Goal: Transaction & Acquisition: Purchase product/service

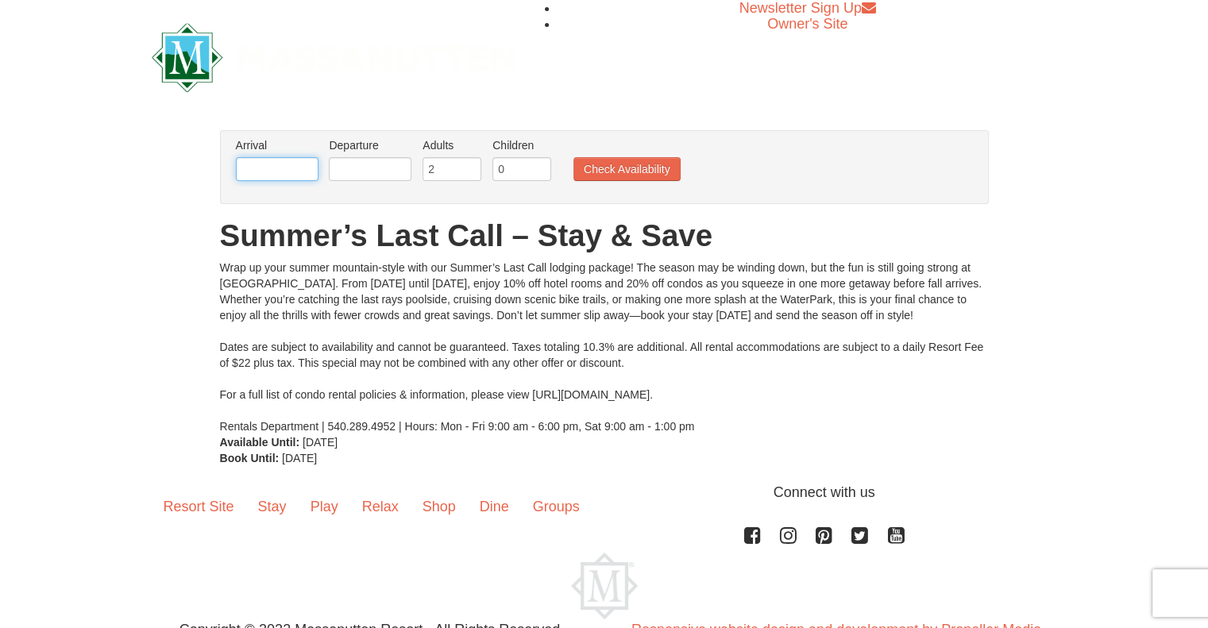
click at [274, 163] on input "text" at bounding box center [277, 169] width 83 height 24
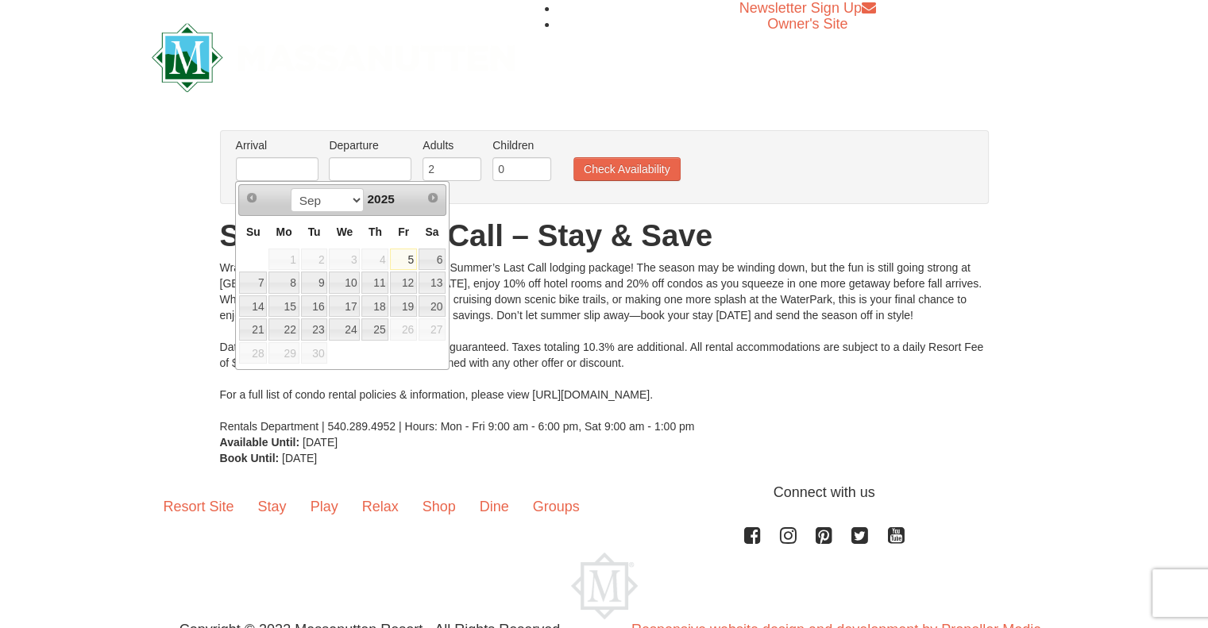
click at [409, 262] on link "5" at bounding box center [403, 260] width 27 height 22
type input "[DATE]"
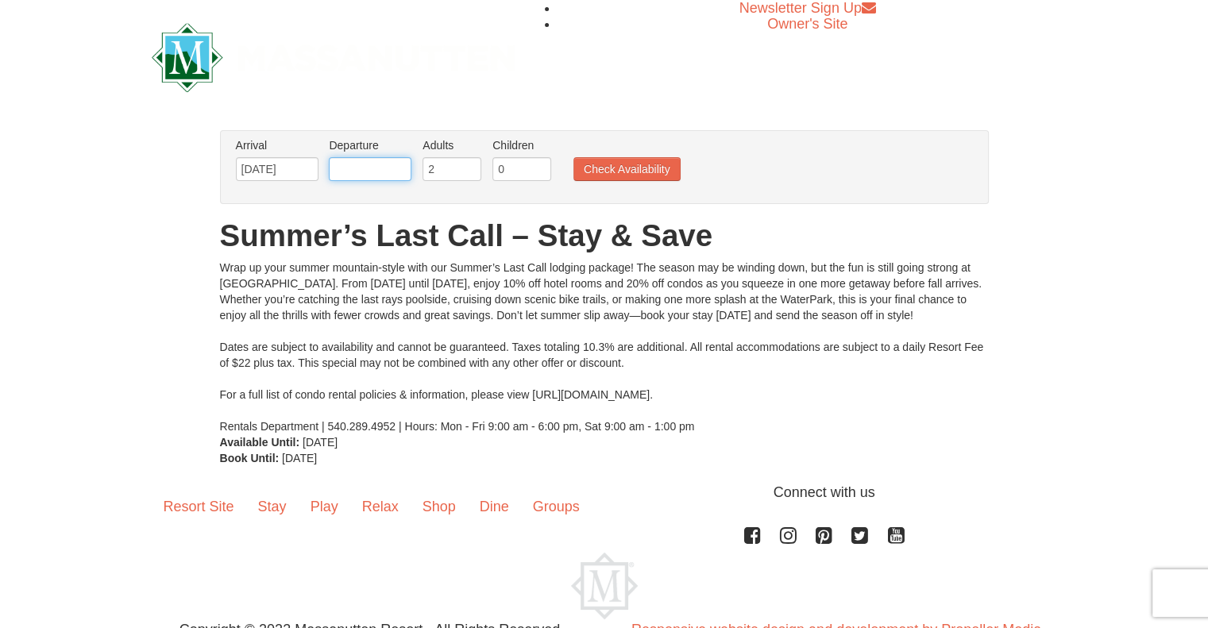
click at [352, 173] on input "text" at bounding box center [370, 169] width 83 height 24
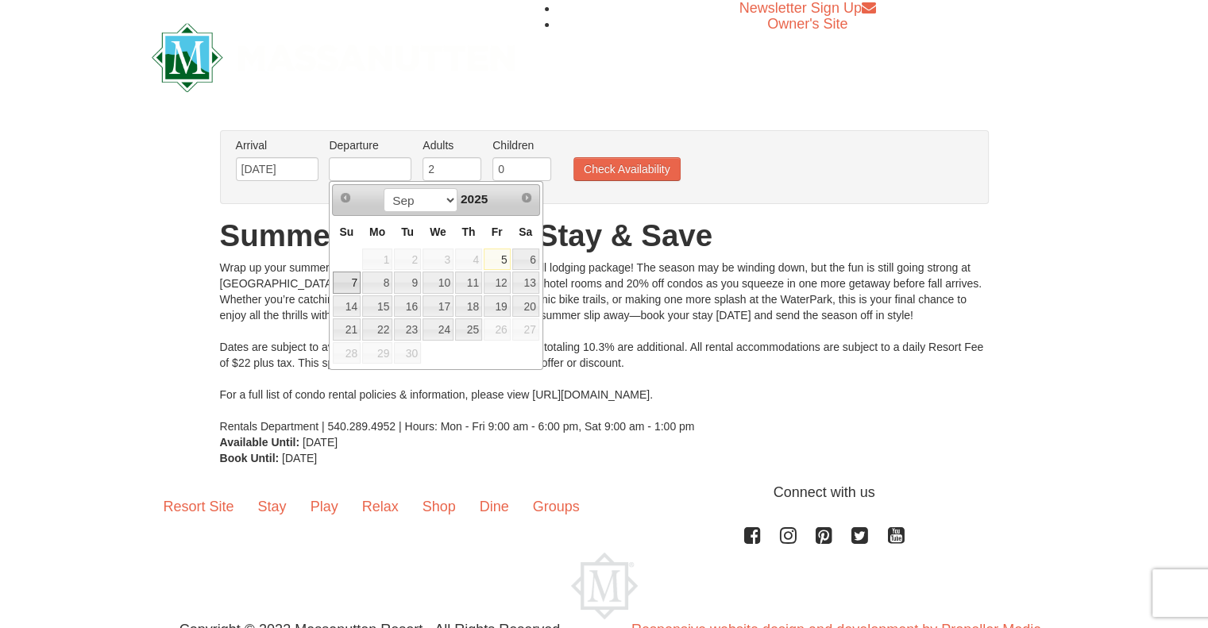
click at [349, 276] on link "7" at bounding box center [347, 283] width 28 height 22
type input "[DATE]"
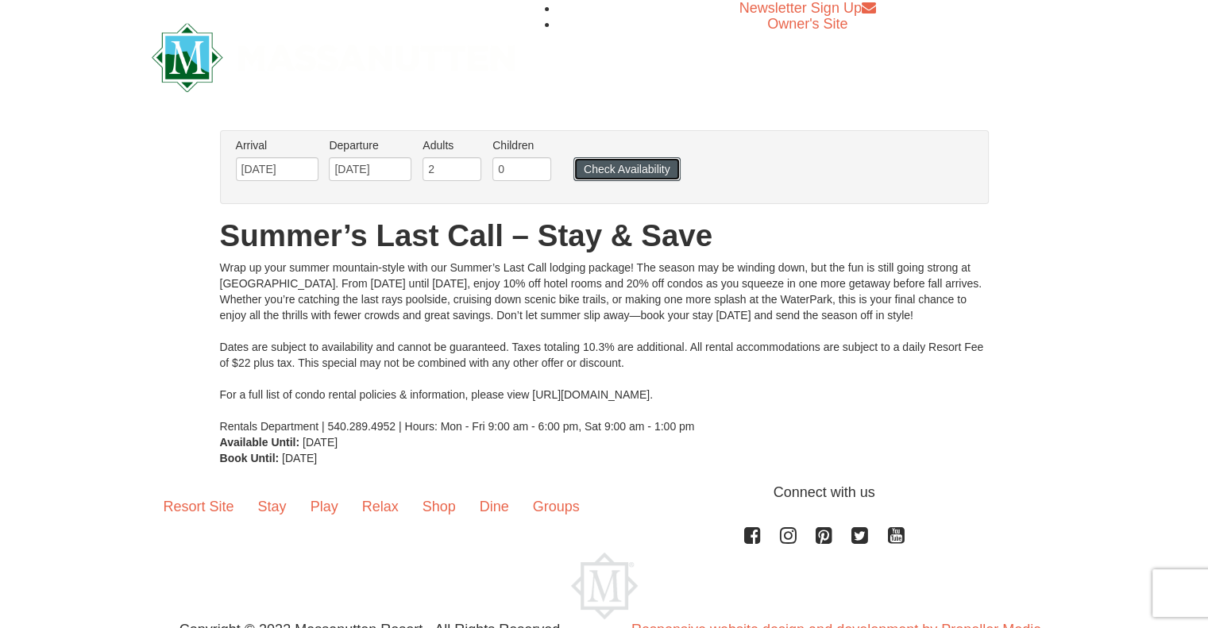
click at [607, 165] on button "Check Availability" at bounding box center [626, 169] width 107 height 24
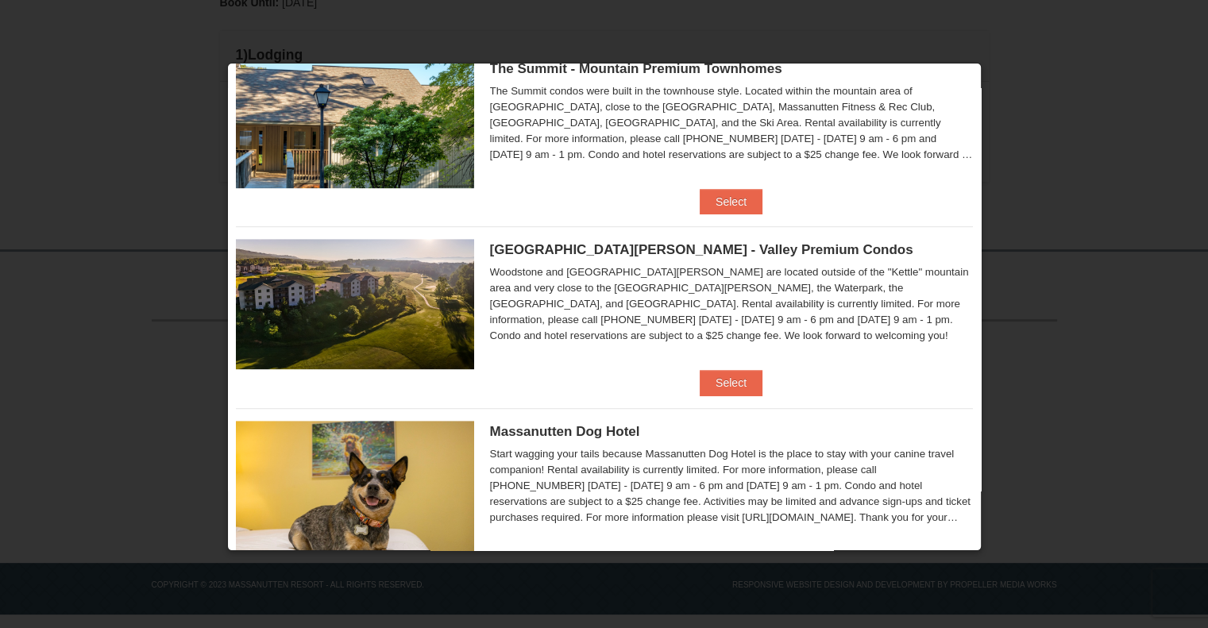
scroll to position [804, 0]
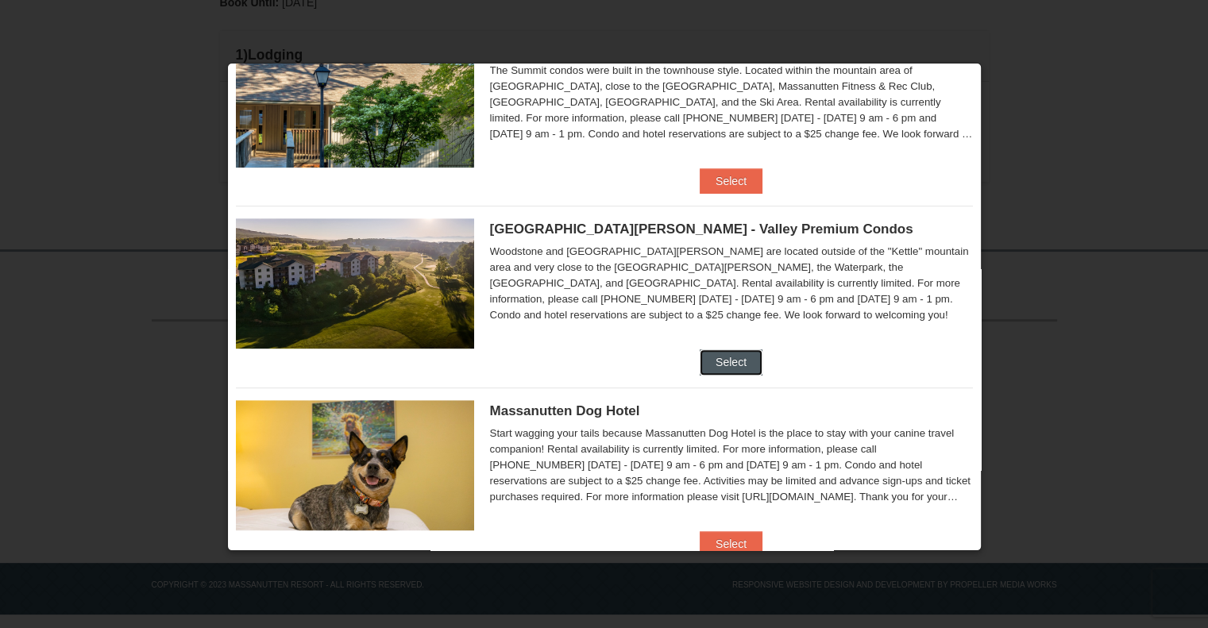
click at [719, 349] on button "Select" at bounding box center [731, 361] width 63 height 25
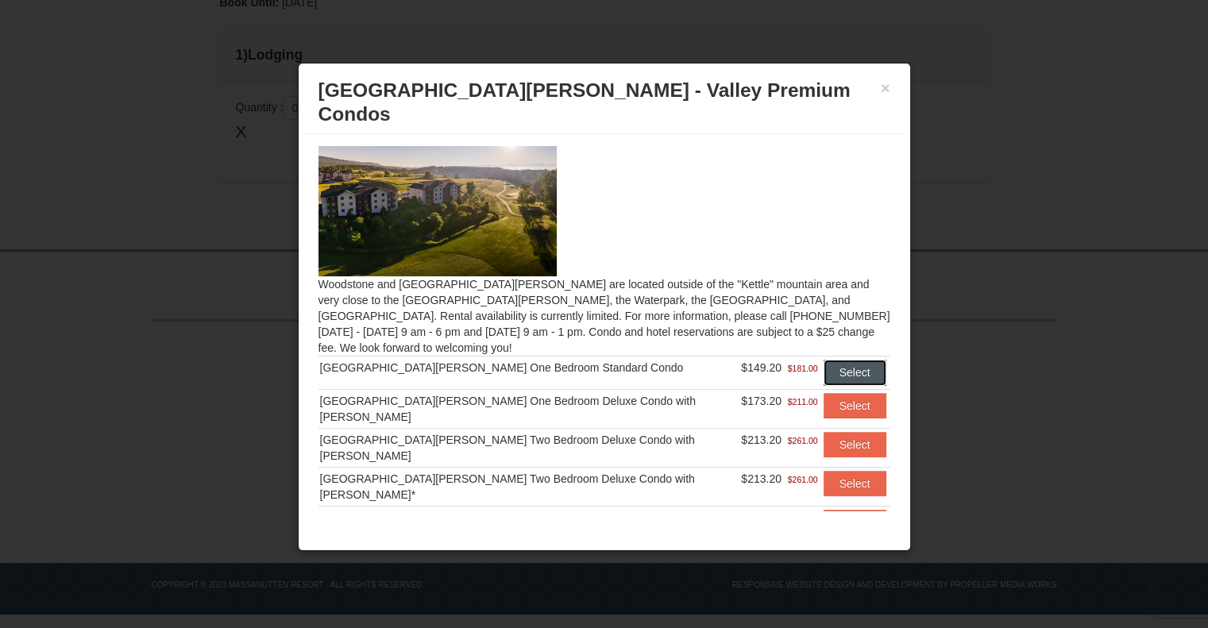
click at [833, 360] on button "Select" at bounding box center [854, 372] width 63 height 25
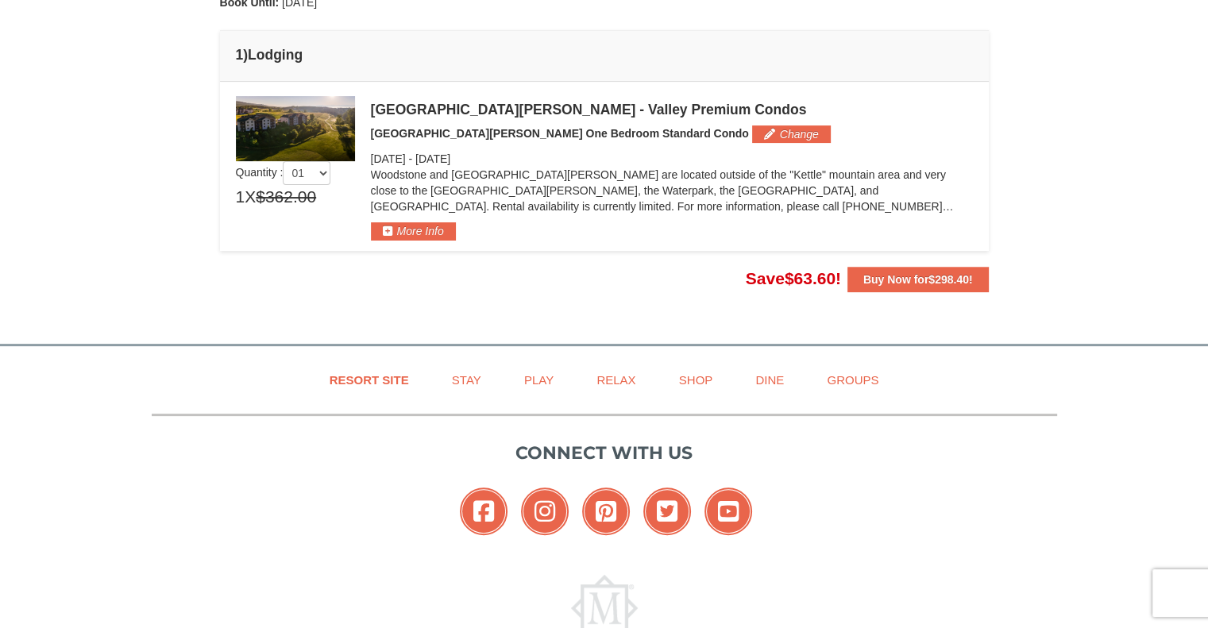
click at [597, 205] on p "Woodstone and [GEOGRAPHIC_DATA][PERSON_NAME] are located outside of the "Kettle…" at bounding box center [672, 191] width 602 height 48
click at [752, 129] on button "Change" at bounding box center [791, 133] width 79 height 17
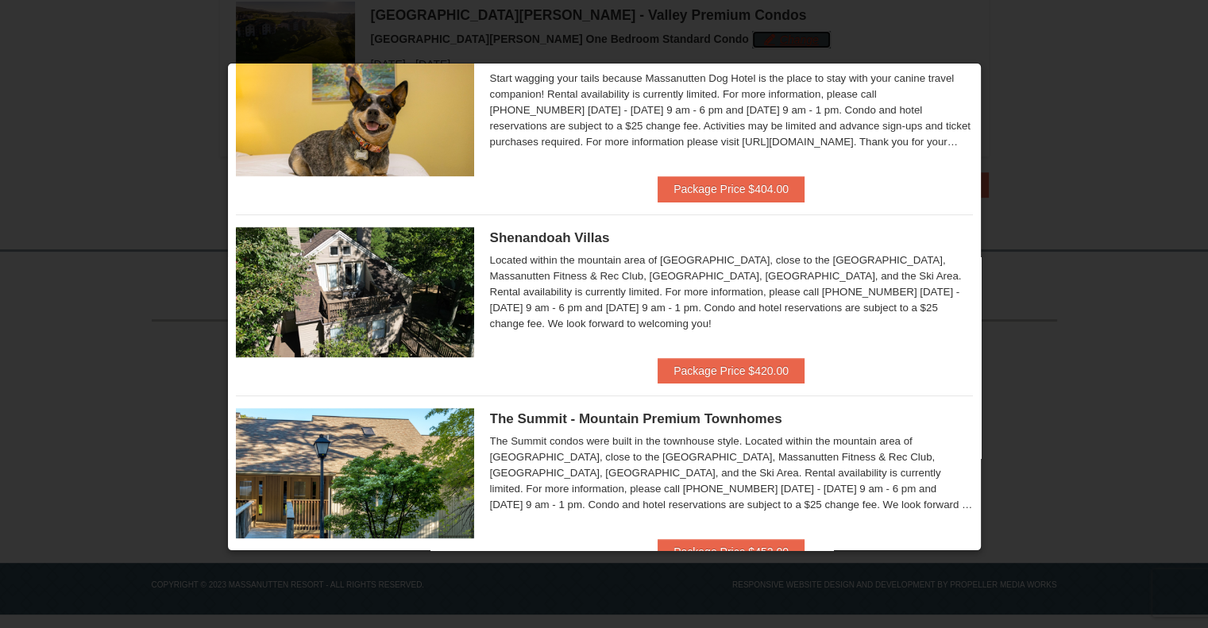
scroll to position [646, 0]
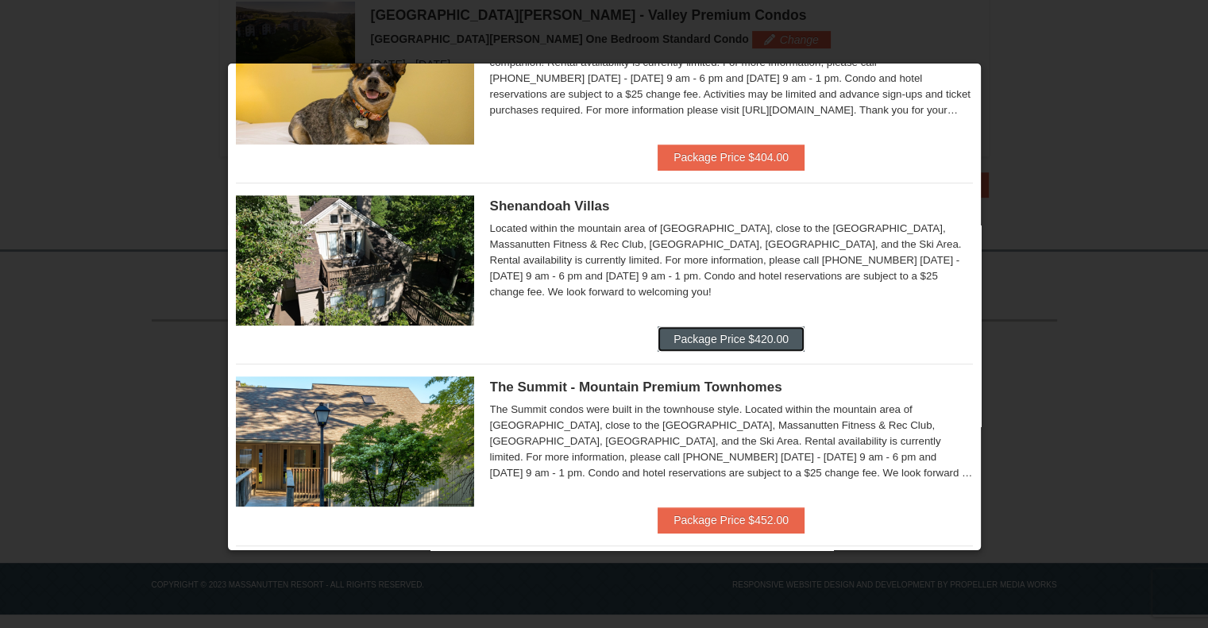
click at [743, 340] on button "Package Price $420.00" at bounding box center [730, 338] width 147 height 25
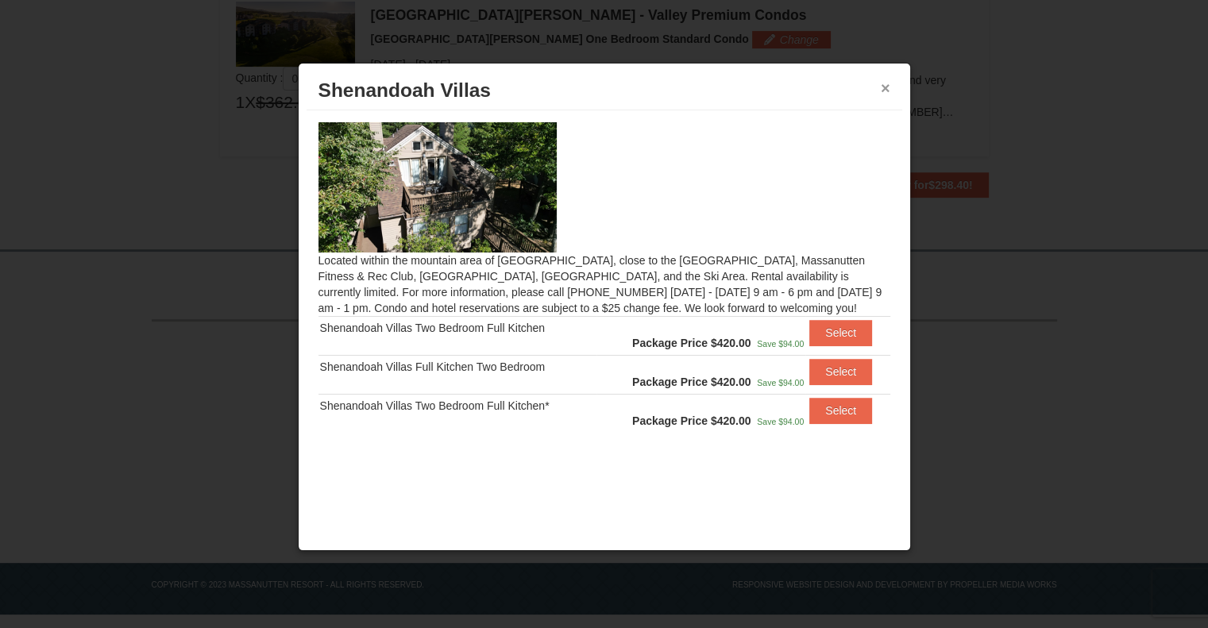
click at [883, 84] on button "×" at bounding box center [886, 88] width 10 height 16
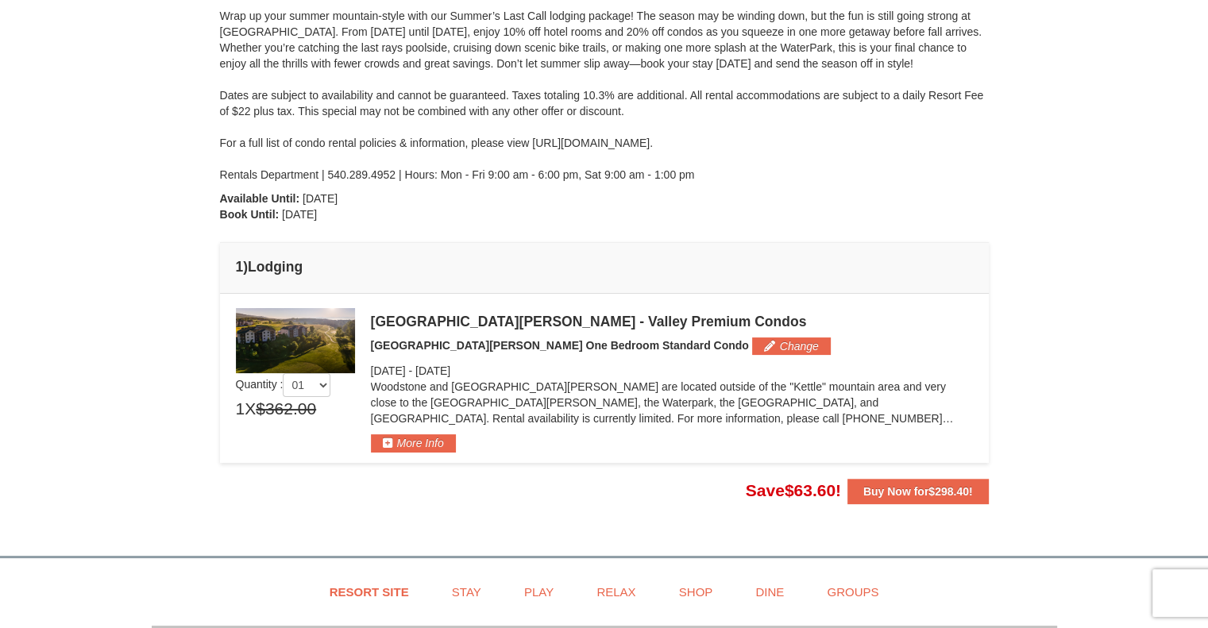
scroll to position [181, 0]
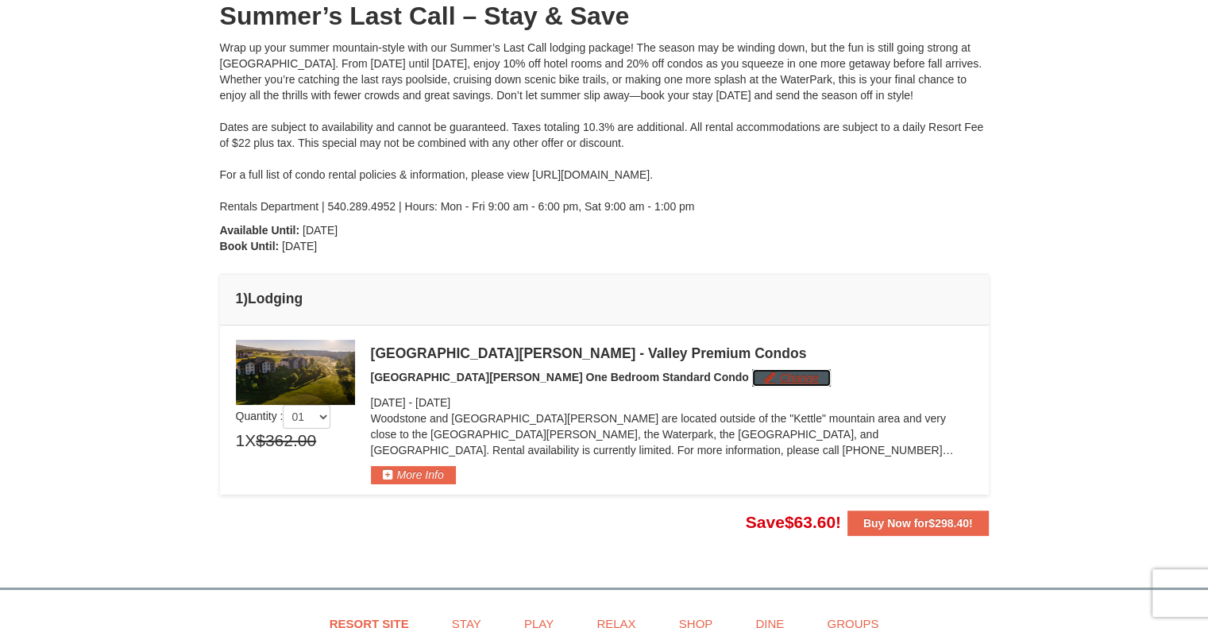
click at [752, 371] on button "Change" at bounding box center [791, 377] width 79 height 17
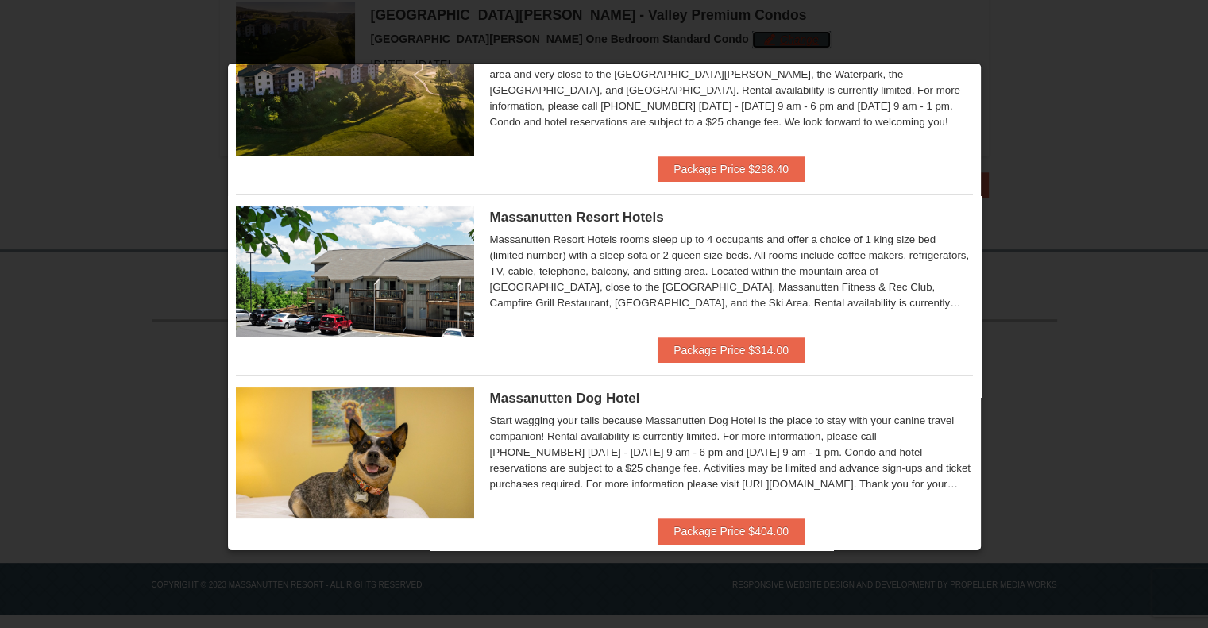
scroll to position [251, 0]
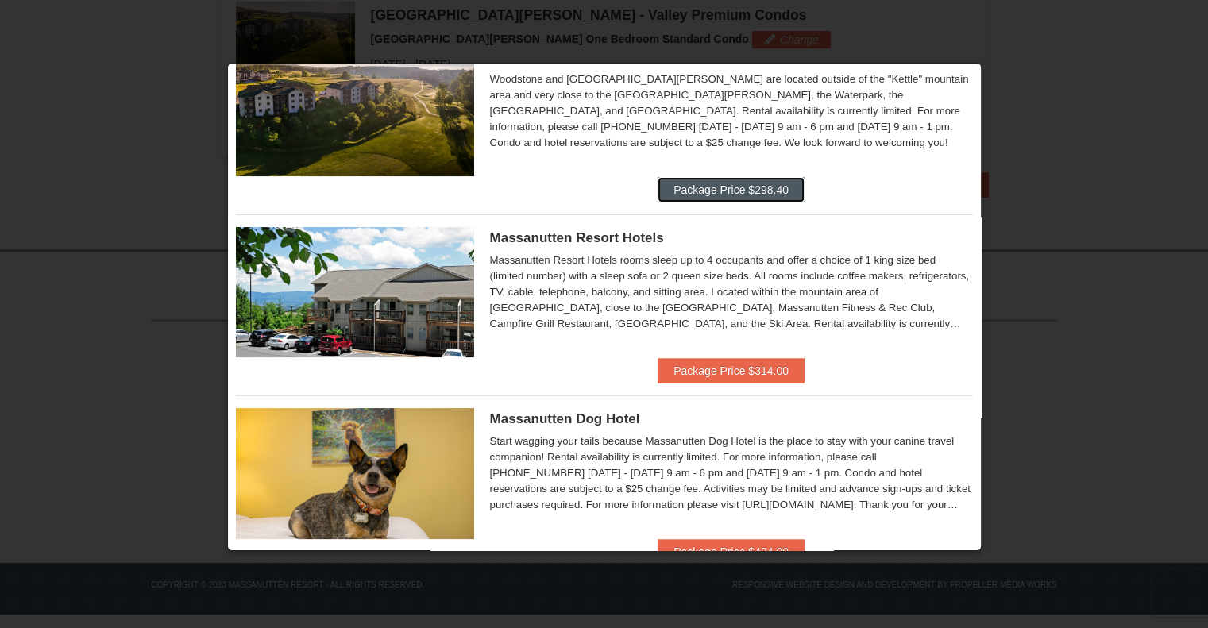
click at [733, 191] on button "Package Price $298.40" at bounding box center [730, 189] width 147 height 25
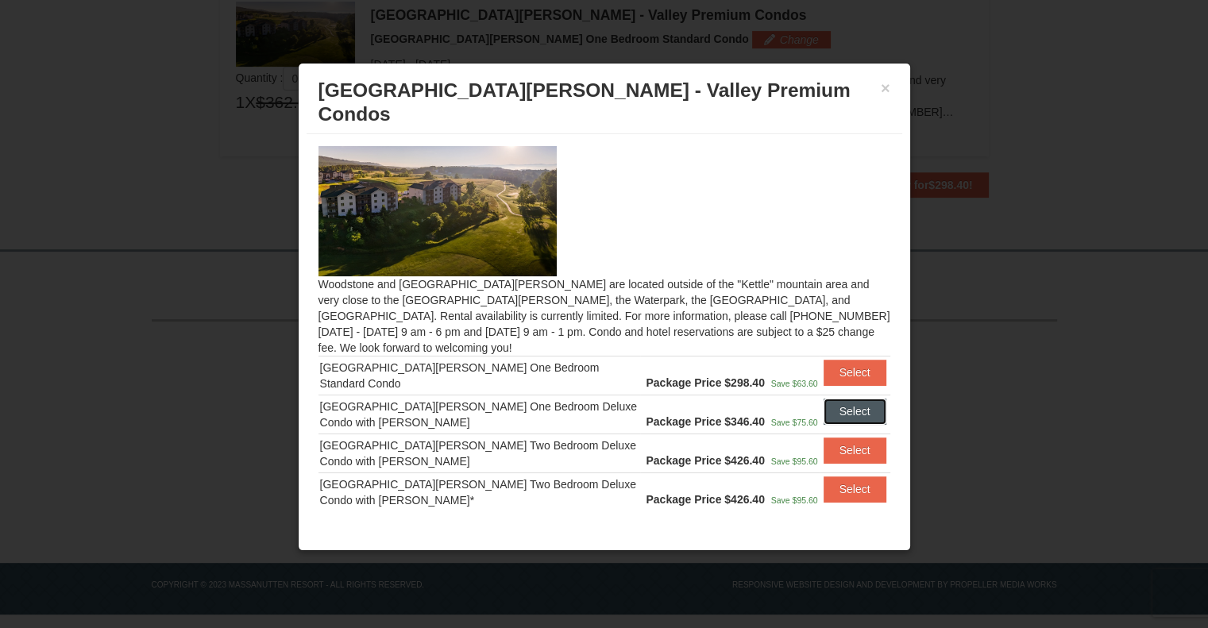
click at [835, 399] on button "Select" at bounding box center [854, 411] width 63 height 25
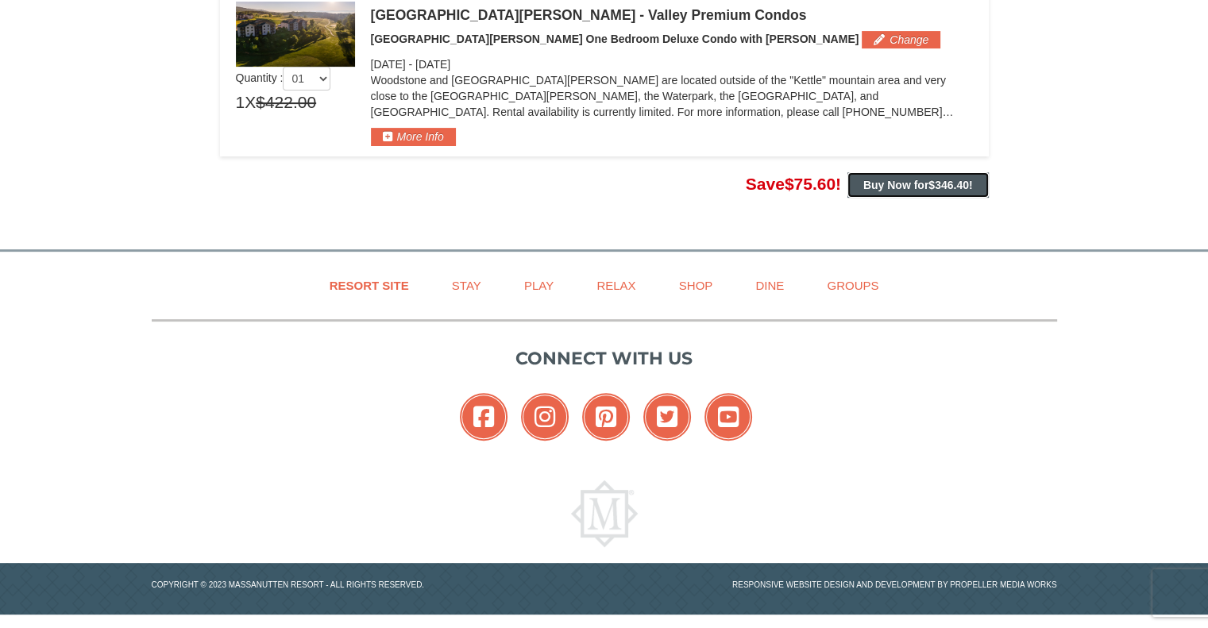
click at [931, 195] on button "Buy Now for $346.40 !" at bounding box center [917, 184] width 141 height 25
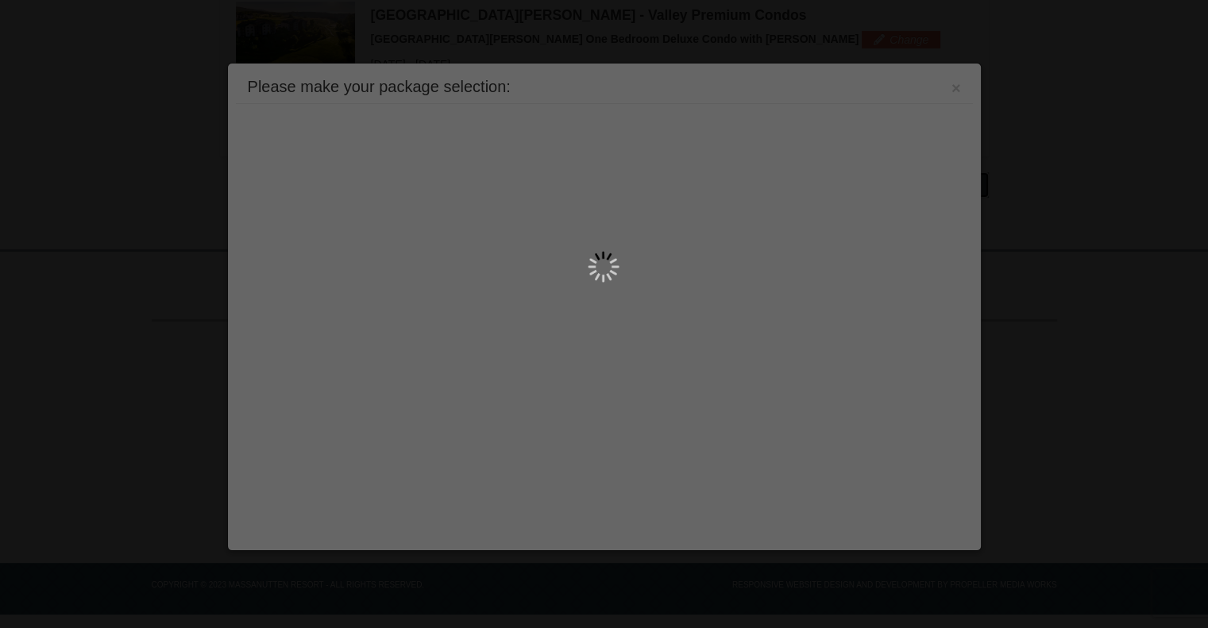
scroll to position [0, 0]
